Goal: Information Seeking & Learning: Learn about a topic

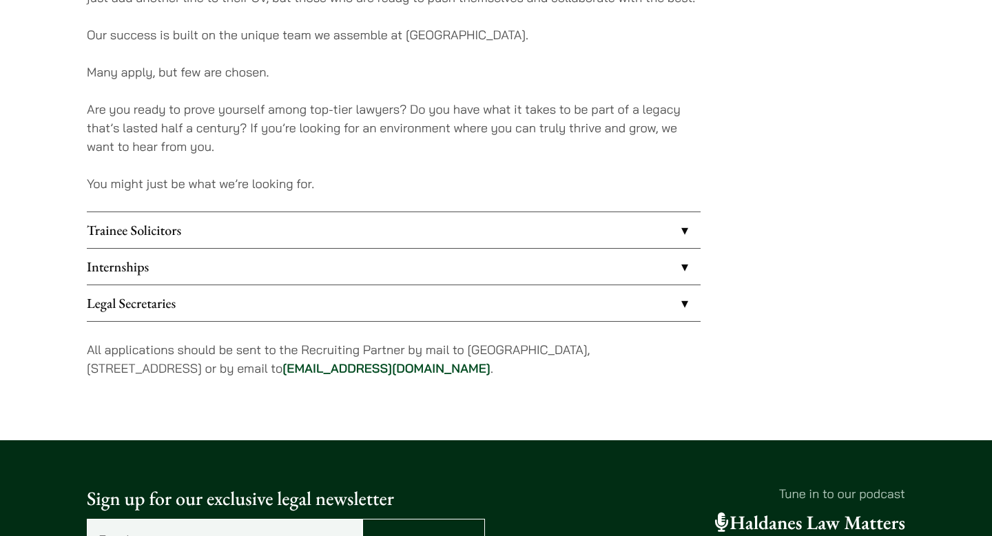
scroll to position [1134, 0]
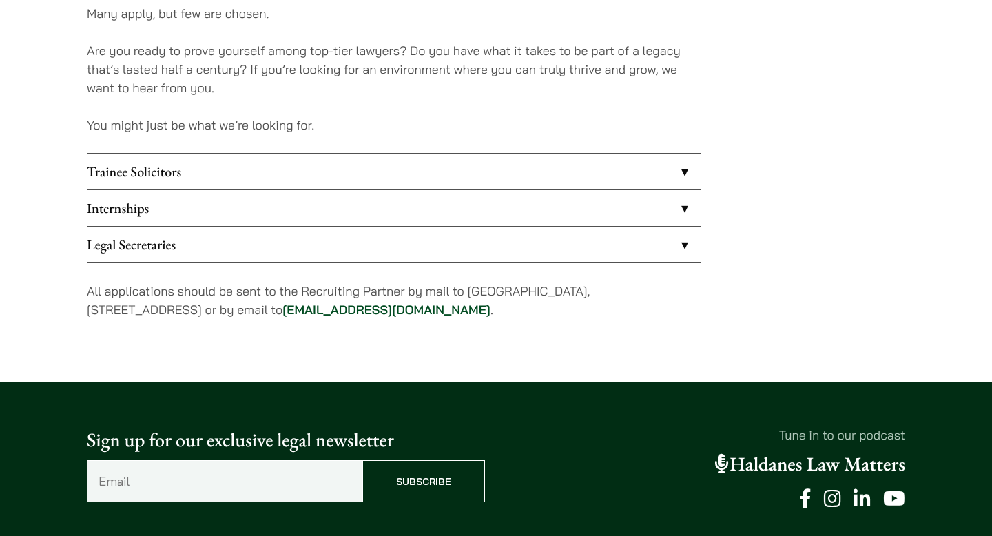
click at [217, 205] on link "Internships" at bounding box center [394, 208] width 614 height 36
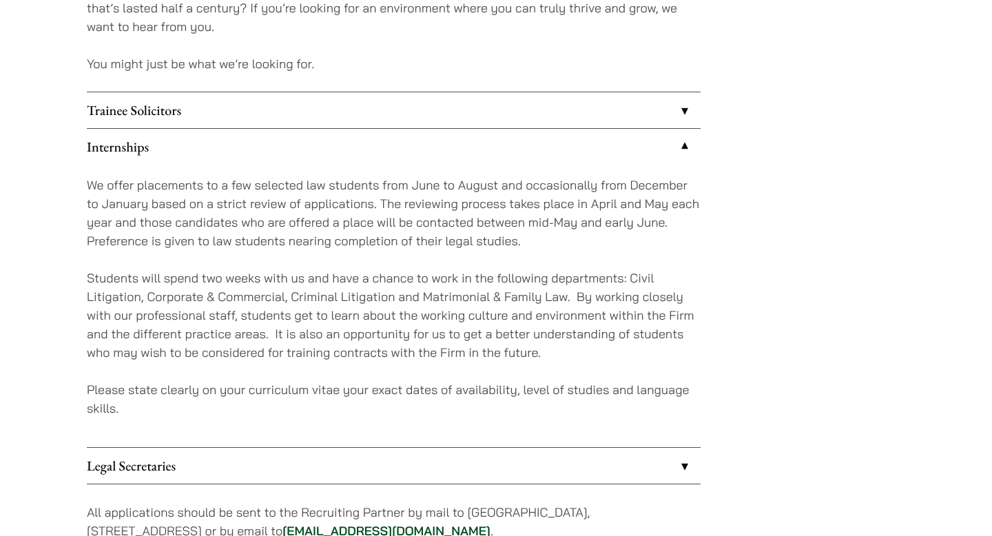
scroll to position [1206, 0]
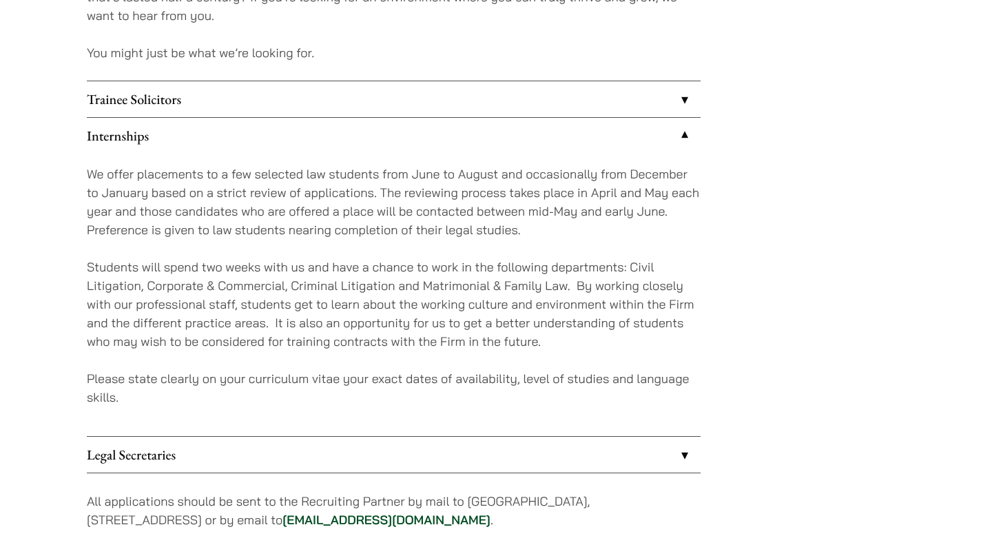
click at [244, 103] on link "Trainee Solicitors" at bounding box center [394, 99] width 614 height 36
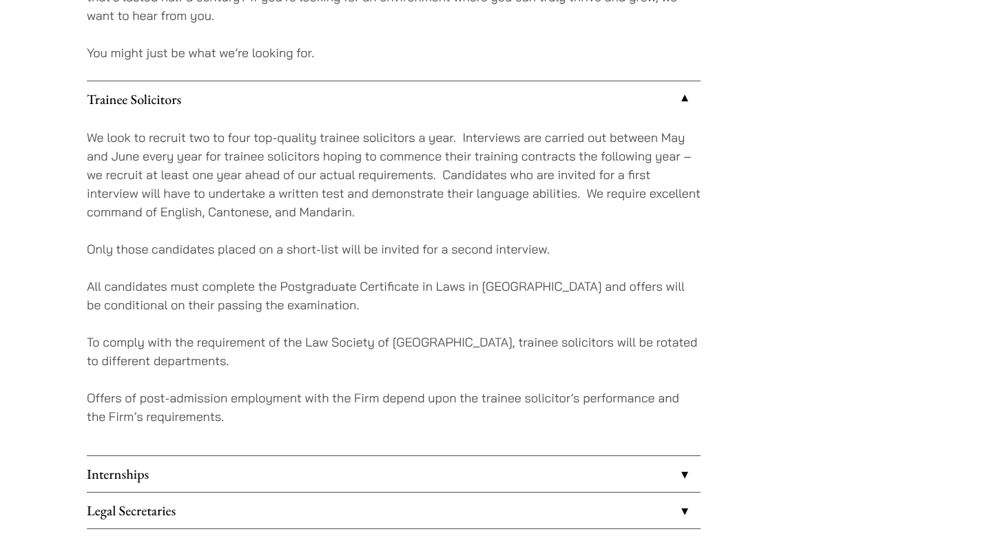
drag, startPoint x: 256, startPoint y: 142, endPoint x: 240, endPoint y: 313, distance: 171.5
click at [240, 313] on div "We look to recruit two to four top-quality trainee solicitors a year. Interview…" at bounding box center [394, 286] width 614 height 338
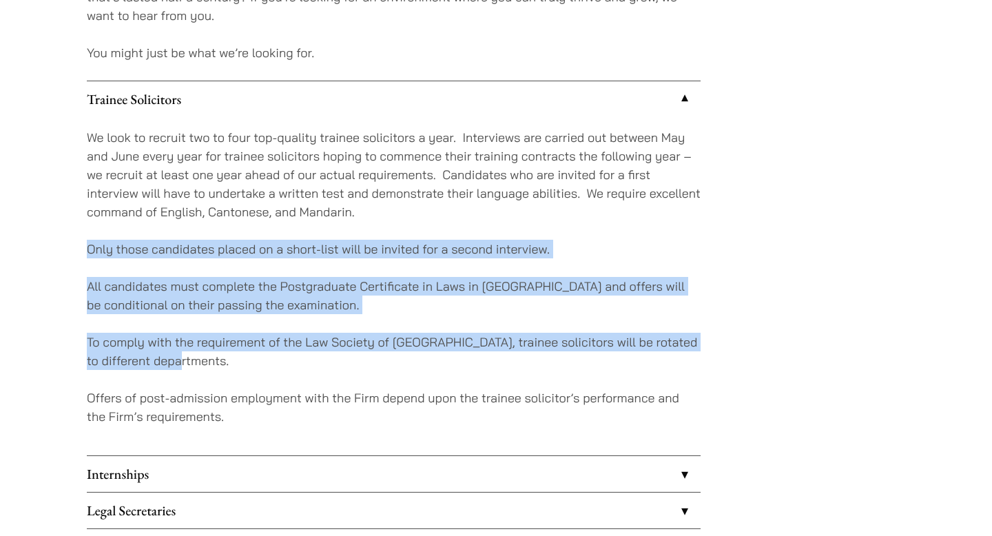
drag, startPoint x: 237, startPoint y: 366, endPoint x: 264, endPoint y: 240, distance: 128.9
click at [264, 240] on div "We look to recruit two to four top-quality trainee solicitors a year. Interview…" at bounding box center [394, 286] width 614 height 338
click at [264, 240] on p "Only those candidates placed on a short-list will be invited for a second inter…" at bounding box center [394, 249] width 614 height 19
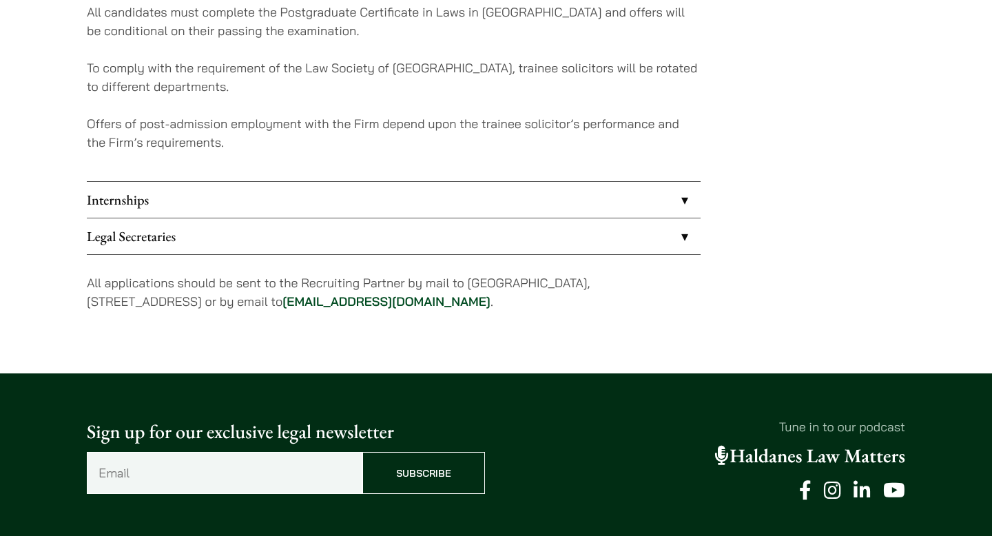
scroll to position [1483, 0]
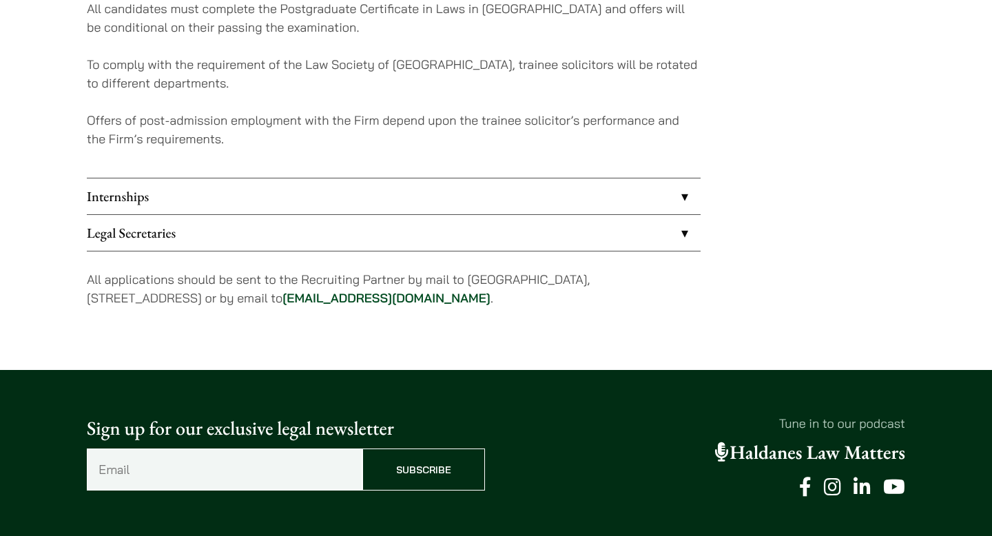
click at [216, 197] on link "Internships" at bounding box center [394, 196] width 614 height 36
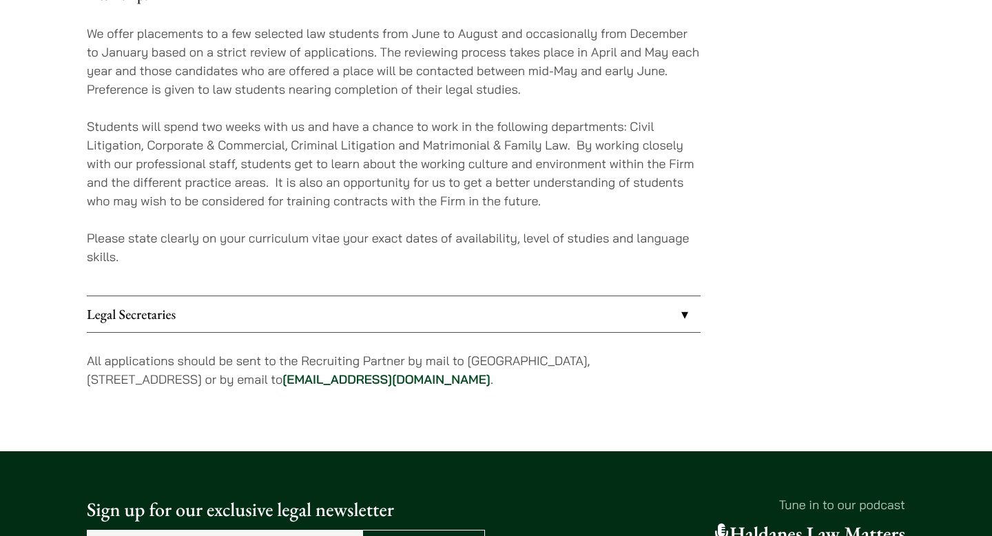
scroll to position [1297, 0]
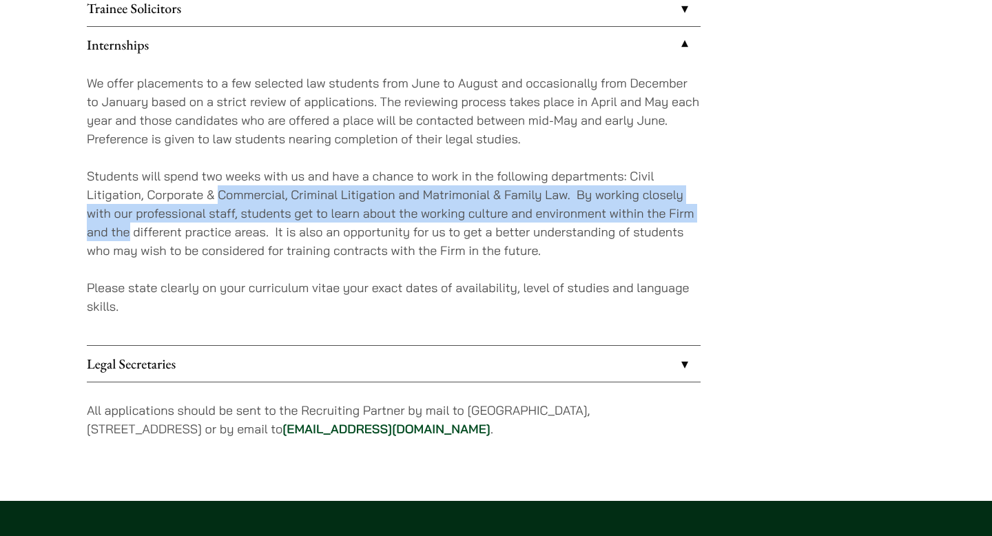
drag, startPoint x: 216, startPoint y: 197, endPoint x: 127, endPoint y: 222, distance: 92.4
click at [127, 222] on p "Students will spend two weeks with us and have a chance to work in the followin…" at bounding box center [394, 213] width 614 height 93
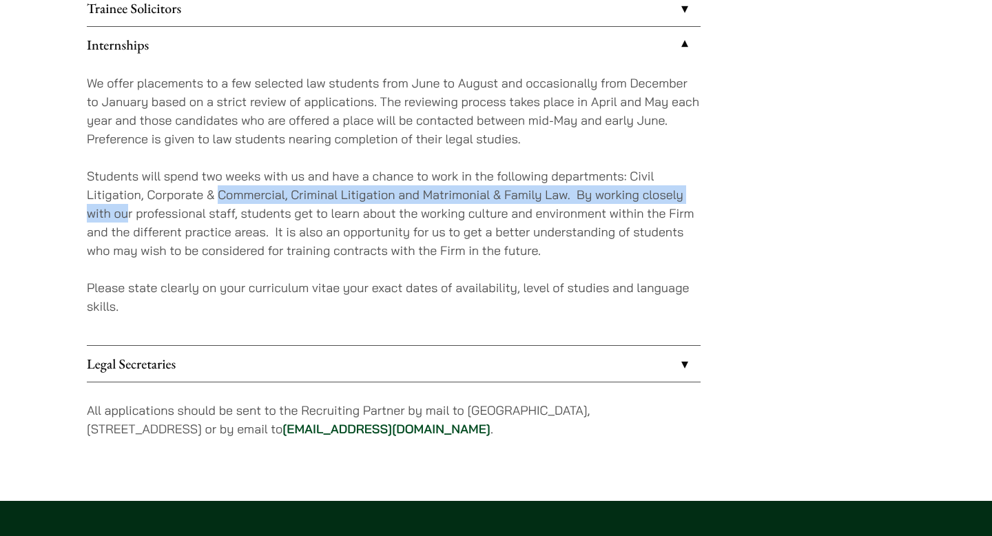
click at [127, 222] on p "Students will spend two weeks with us and have a chance to work in the followin…" at bounding box center [394, 213] width 614 height 93
